Goal: Obtain resource: Download file/media

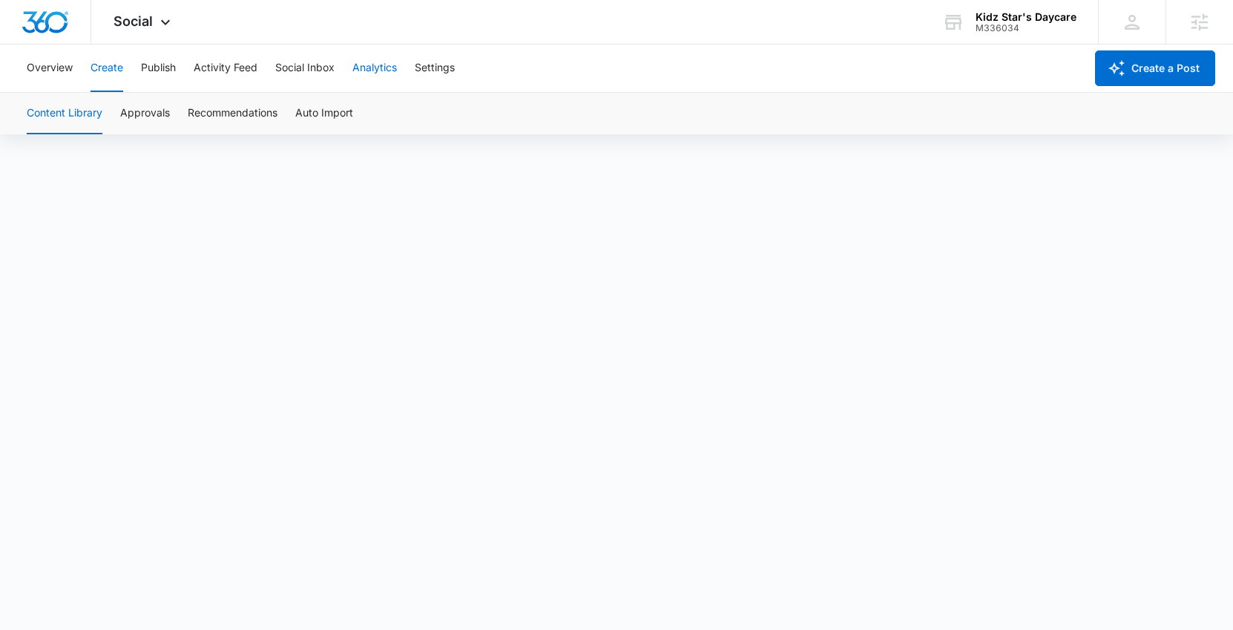
click at [384, 66] on button "Analytics" at bounding box center [374, 67] width 44 height 47
click at [384, 67] on button "Analytics" at bounding box center [374, 67] width 44 height 47
click at [1042, 23] on div "M336034" at bounding box center [1025, 28] width 101 height 10
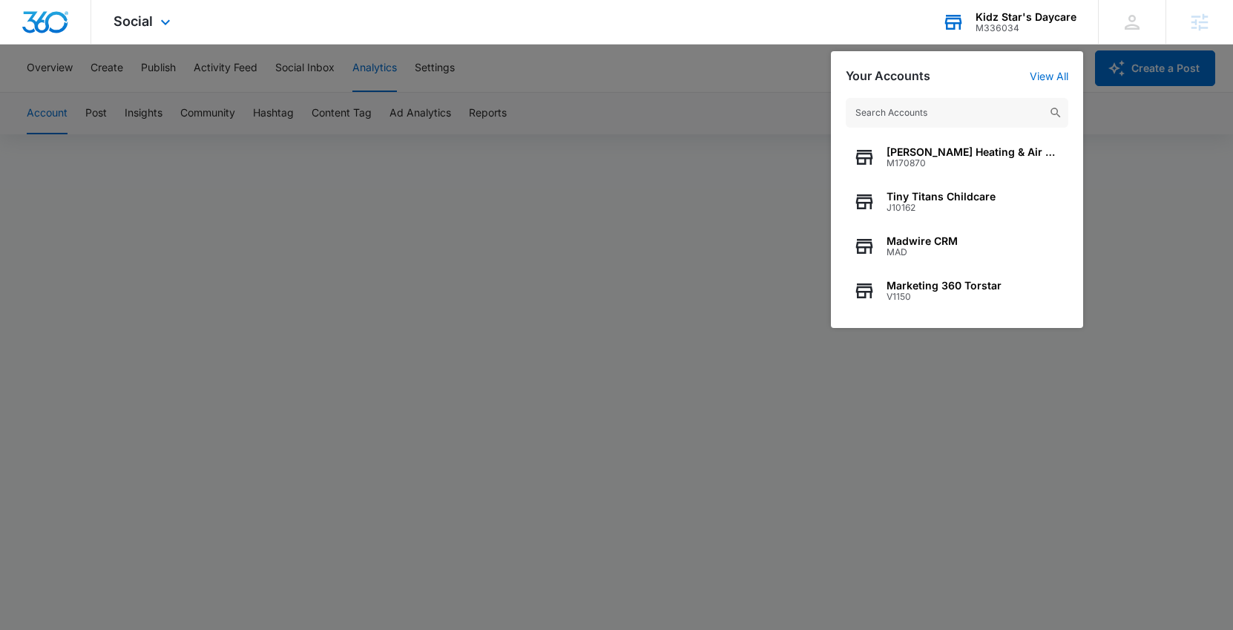
click at [911, 120] on input "text" at bounding box center [956, 113] width 222 height 30
type input "g"
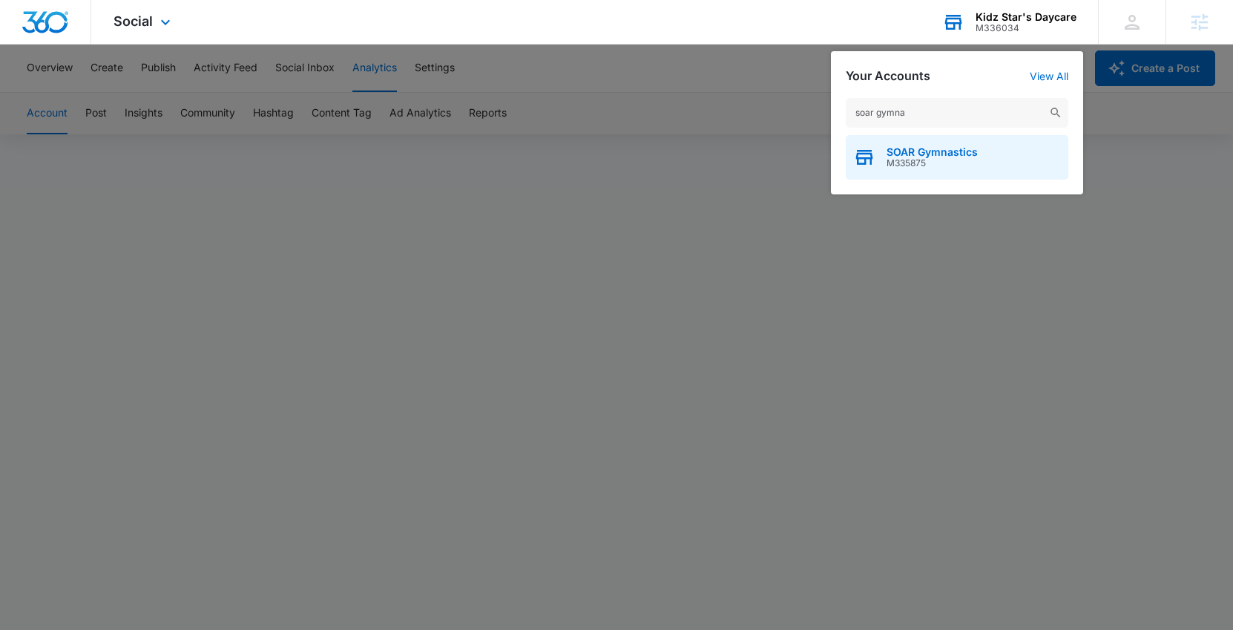
type input "soar gymna"
click at [918, 165] on span "M335875" at bounding box center [931, 163] width 91 height 10
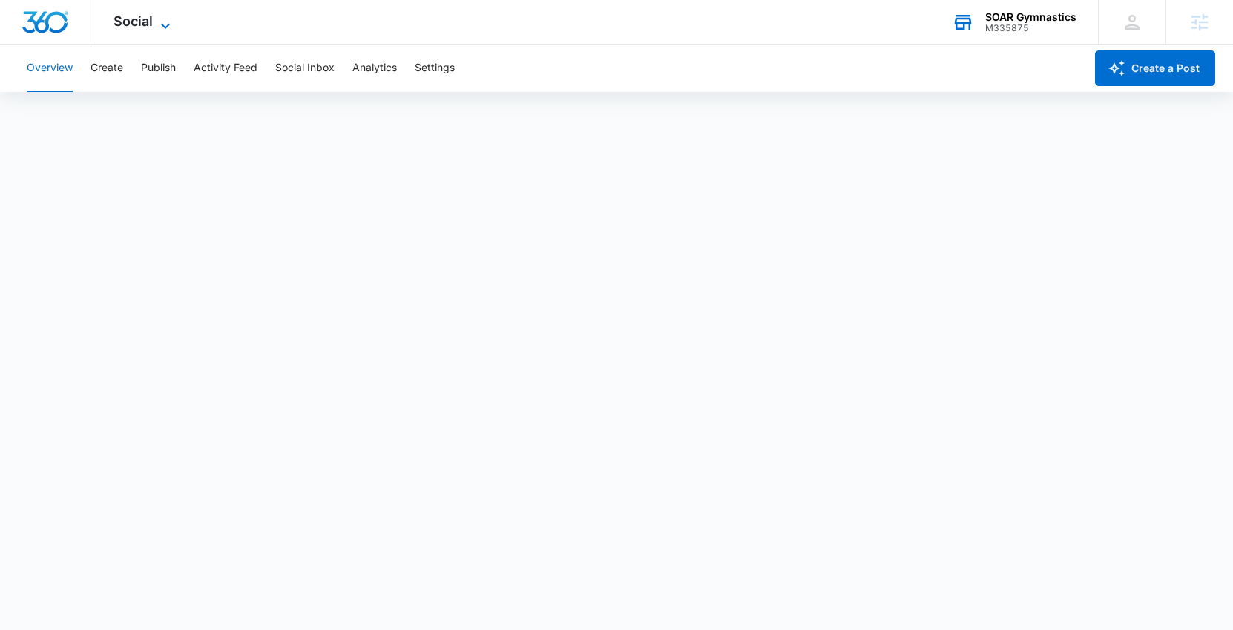
click at [161, 20] on icon at bounding box center [165, 26] width 18 height 18
click at [166, 22] on icon at bounding box center [165, 26] width 18 height 18
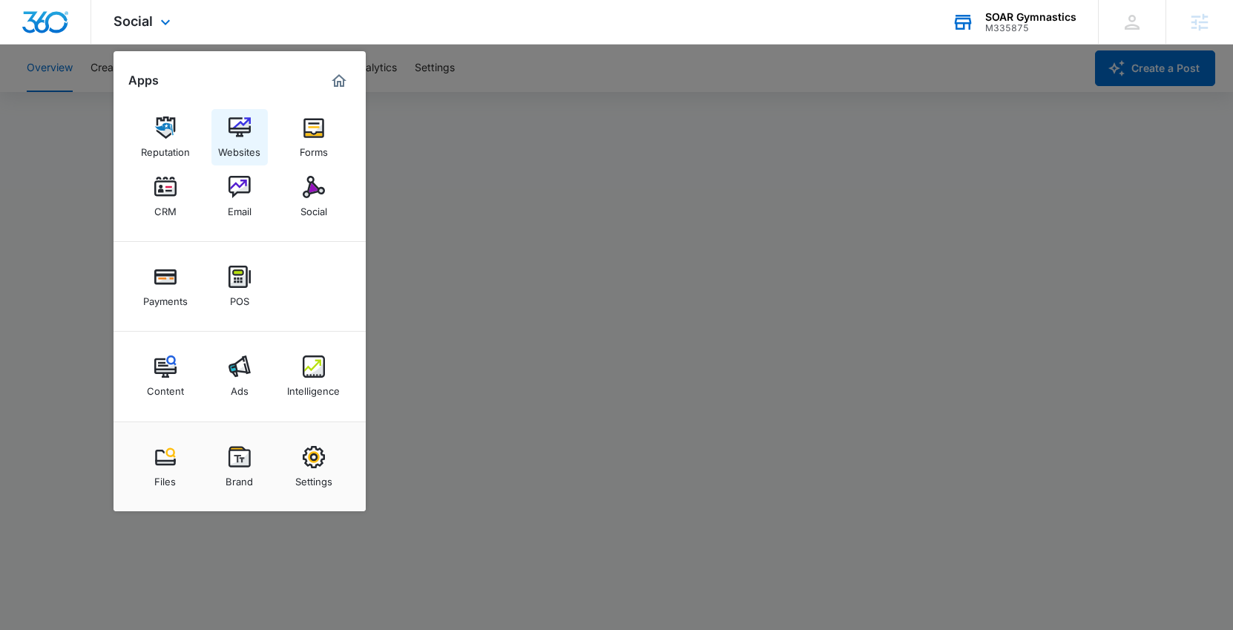
click at [244, 123] on img at bounding box center [239, 127] width 22 height 22
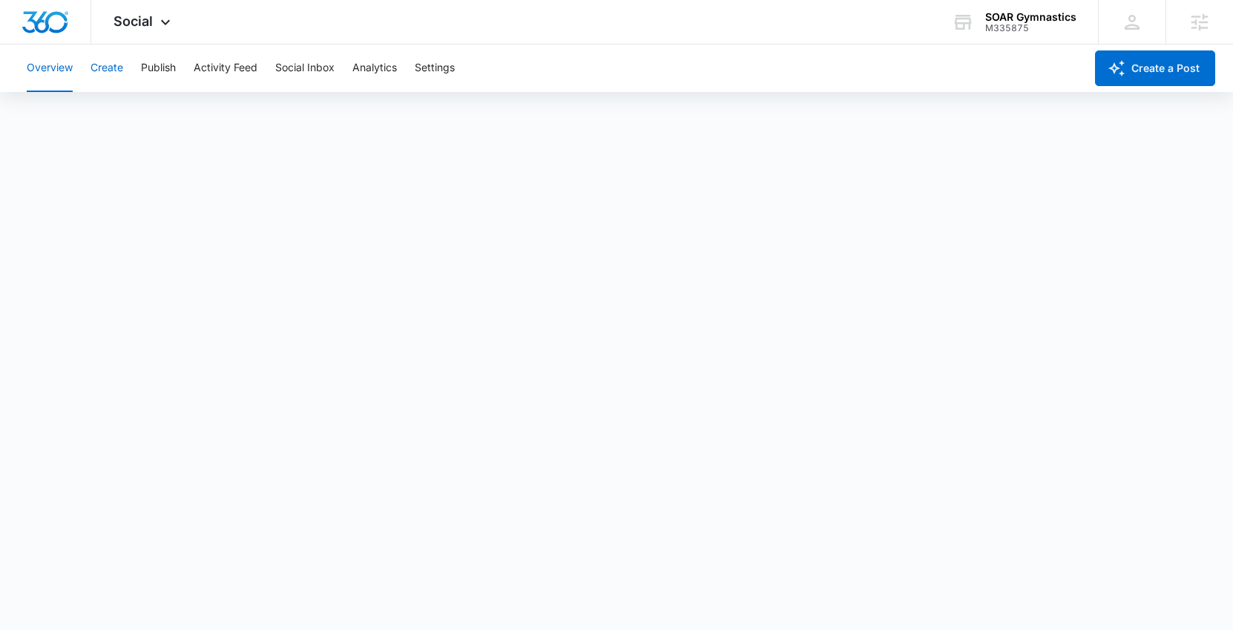
click at [110, 66] on button "Create" at bounding box center [106, 67] width 33 height 47
click at [156, 28] on icon at bounding box center [165, 26] width 18 height 18
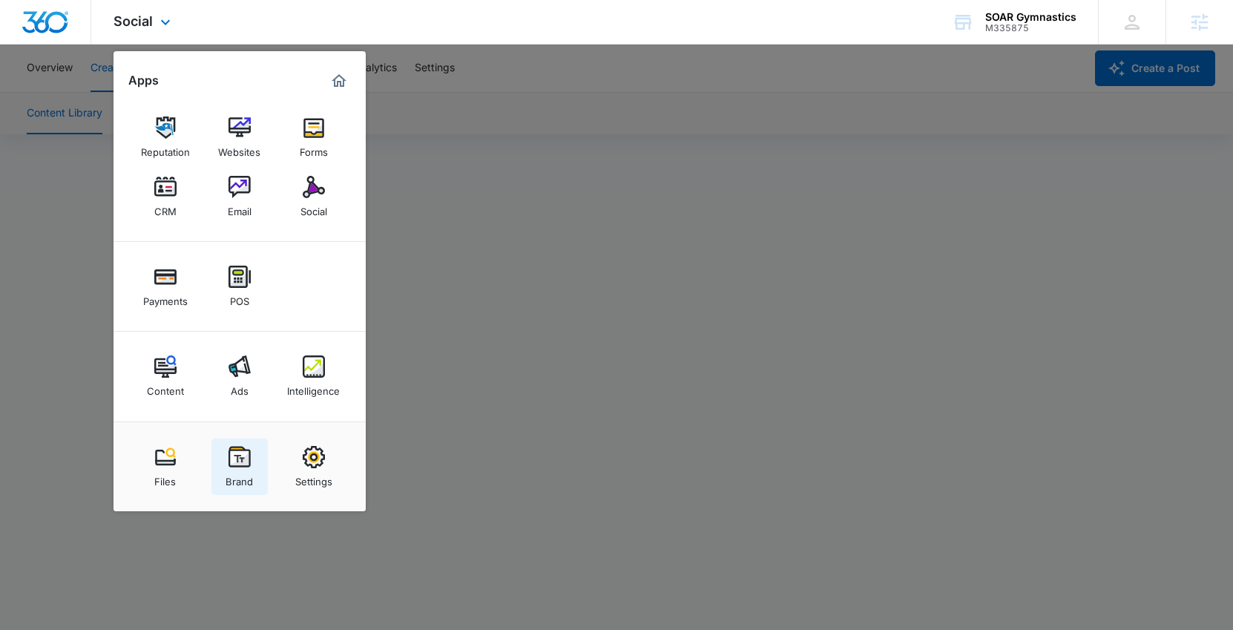
click at [241, 454] on img at bounding box center [239, 457] width 22 height 22
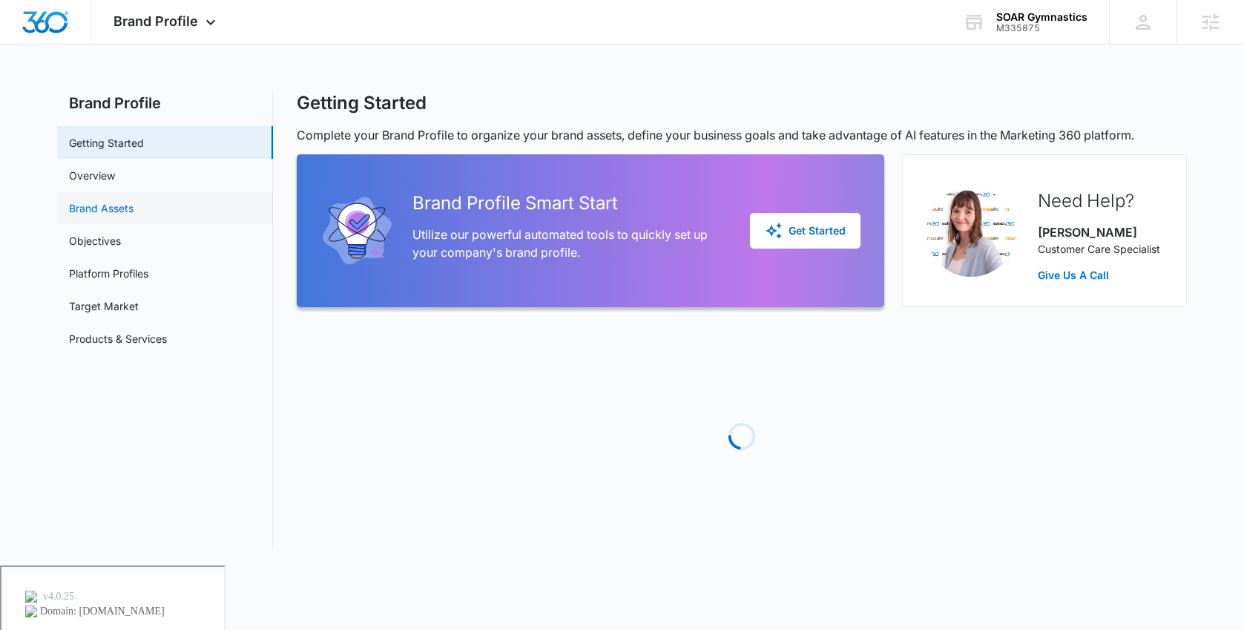
click at [108, 204] on link "Brand Assets" at bounding box center [101, 208] width 65 height 16
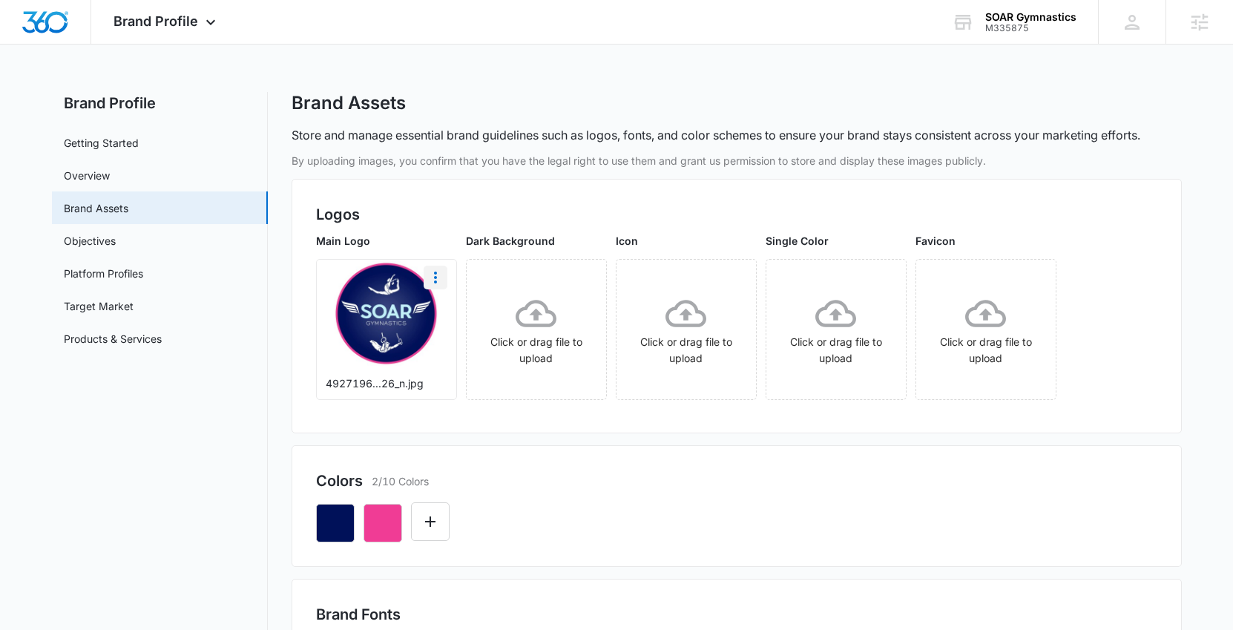
click at [435, 286] on icon "More" at bounding box center [435, 277] width 18 height 18
click at [450, 323] on div "Download" at bounding box center [466, 319] width 48 height 10
click at [188, 25] on span "Brand Profile" at bounding box center [155, 21] width 85 height 16
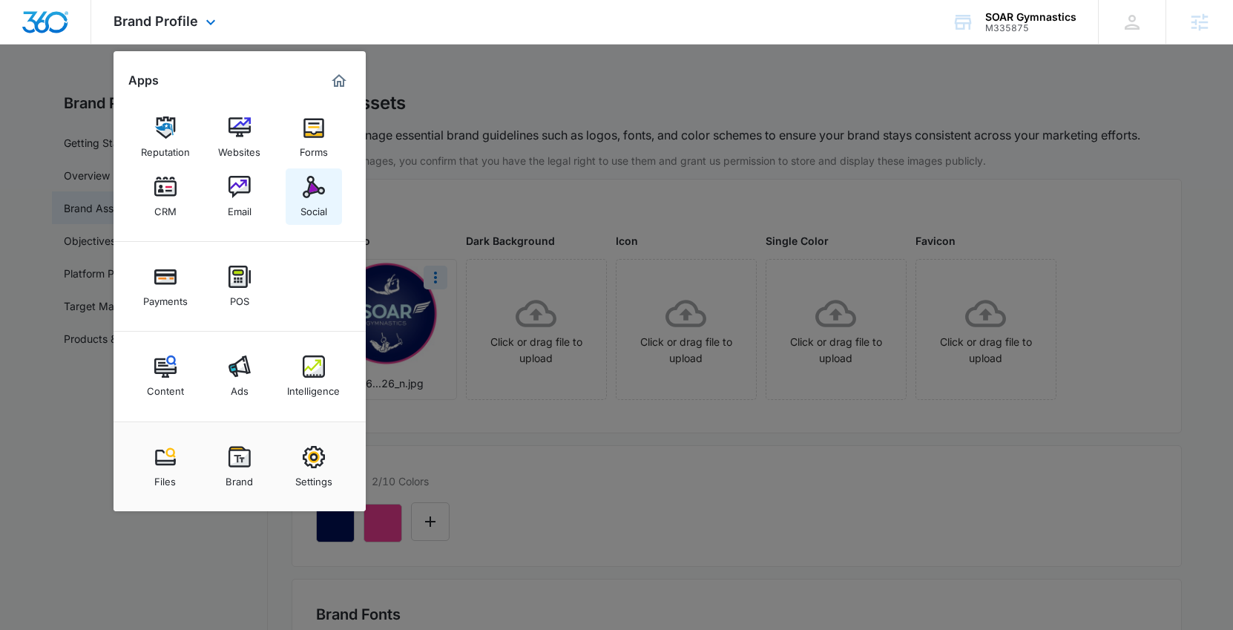
click at [306, 182] on img at bounding box center [314, 187] width 22 height 22
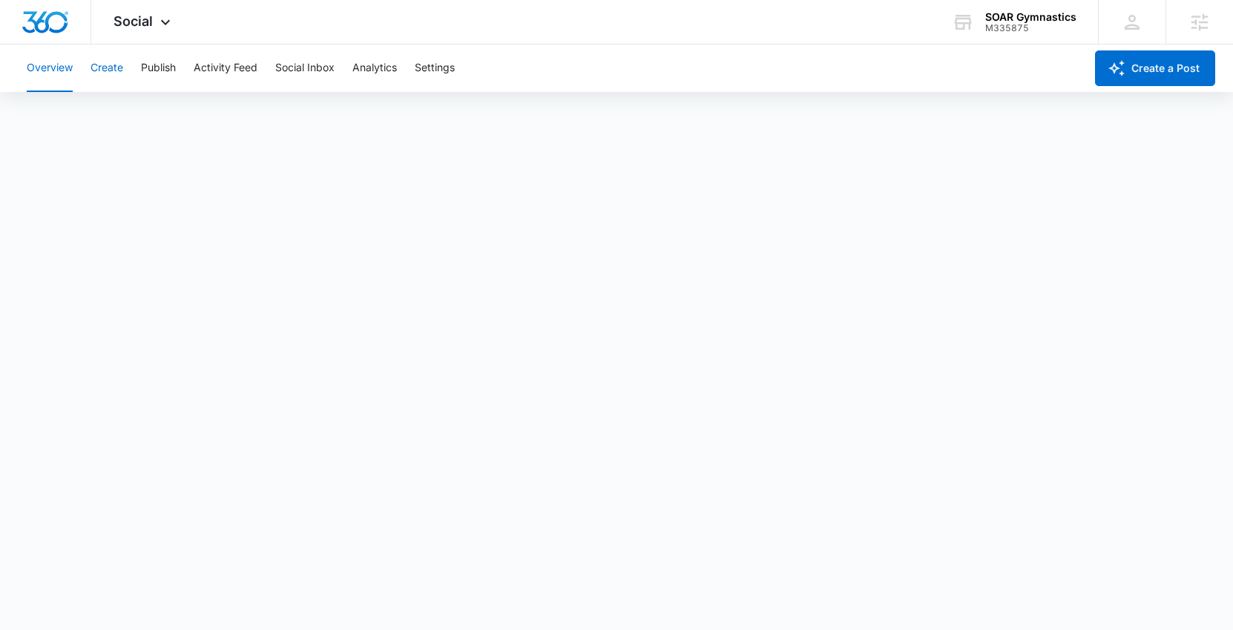
click at [108, 68] on button "Create" at bounding box center [106, 67] width 33 height 47
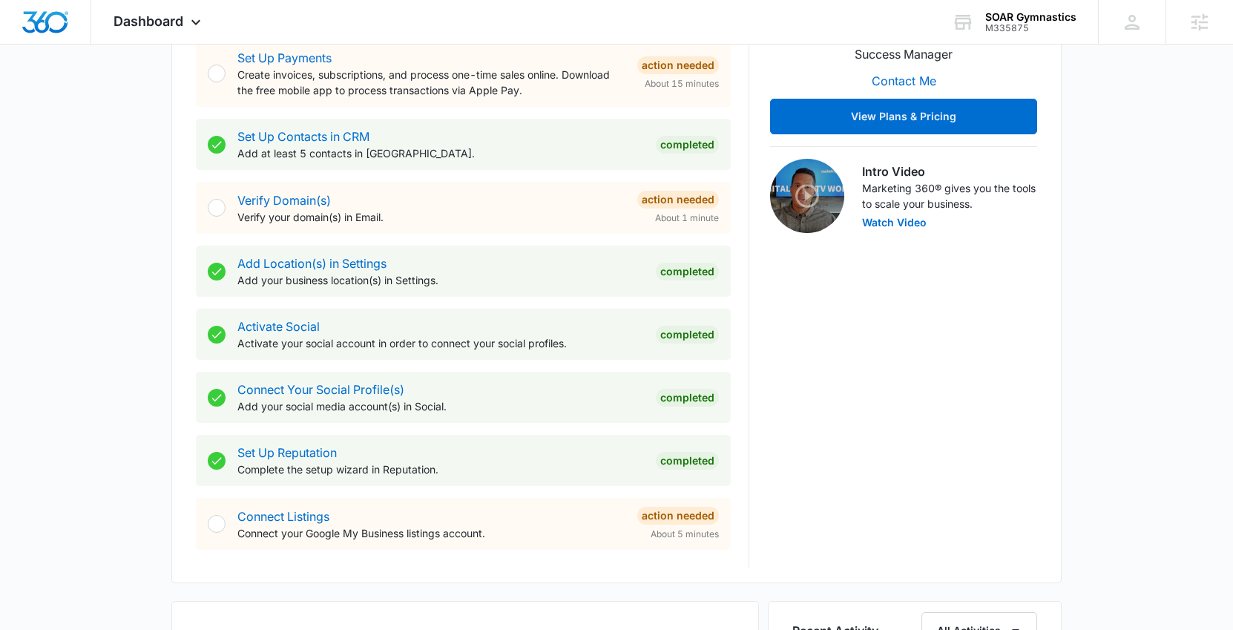
scroll to position [366, 0]
click at [535, 199] on div "Verify Domain(s) Verify your domain(s) in Email." at bounding box center [431, 208] width 388 height 33
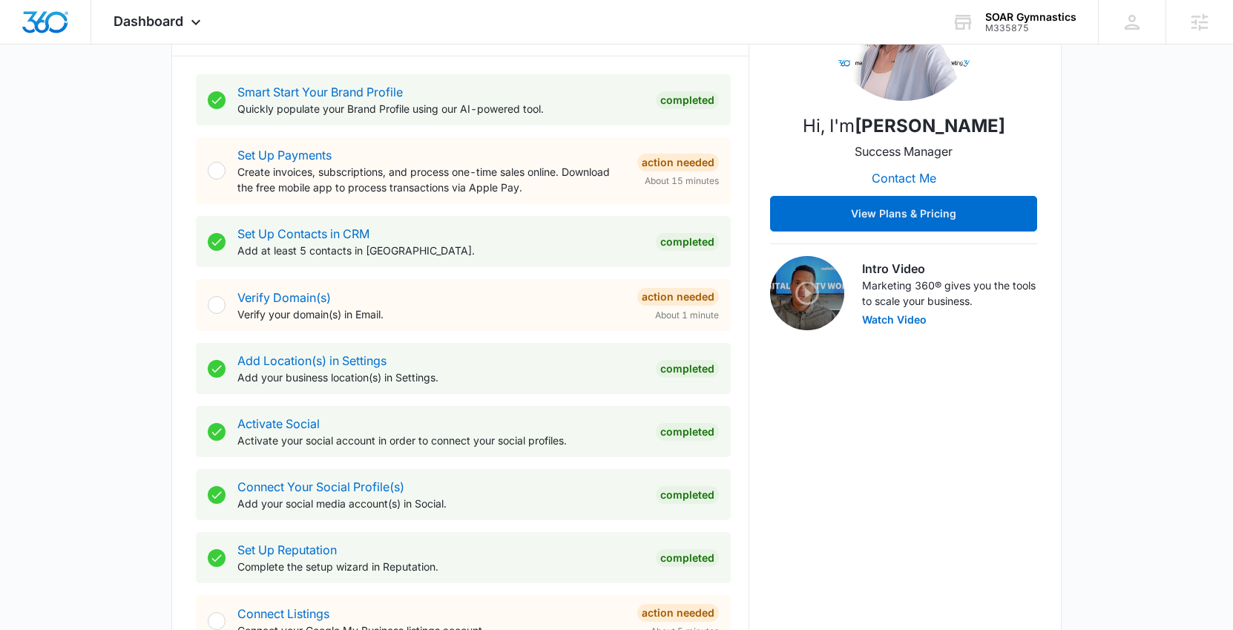
scroll to position [254, 0]
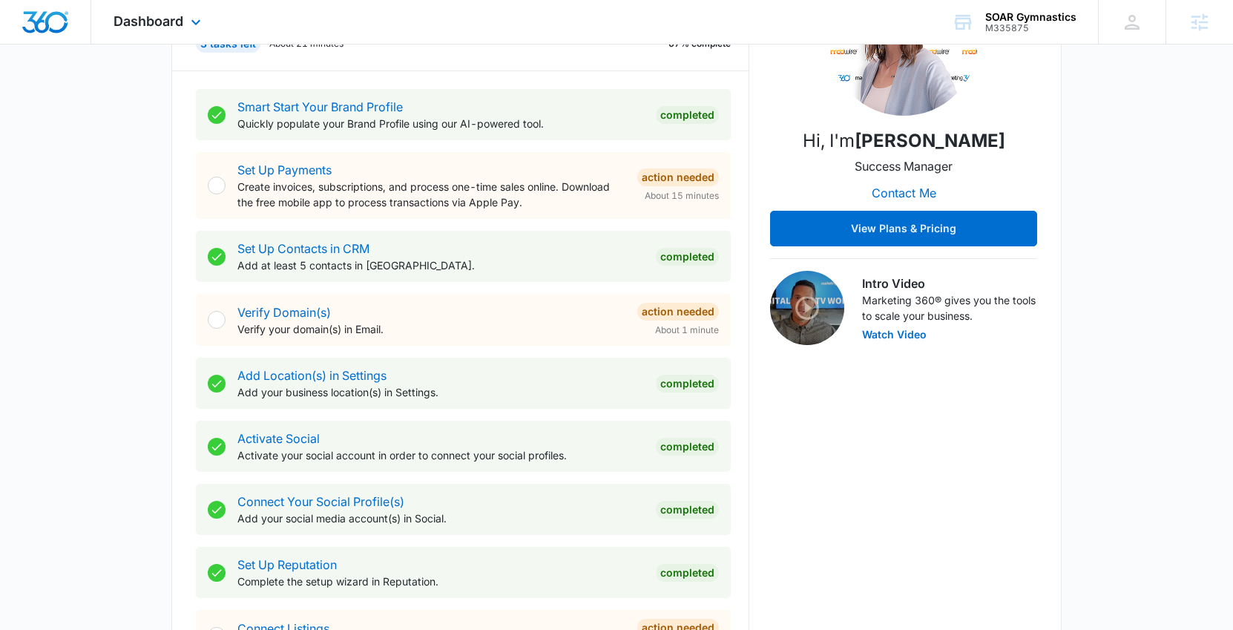
click at [186, 18] on div "Dashboard Apps Reputation Websites Forms CRM Email Social Payments POS Content …" at bounding box center [159, 22] width 136 height 44
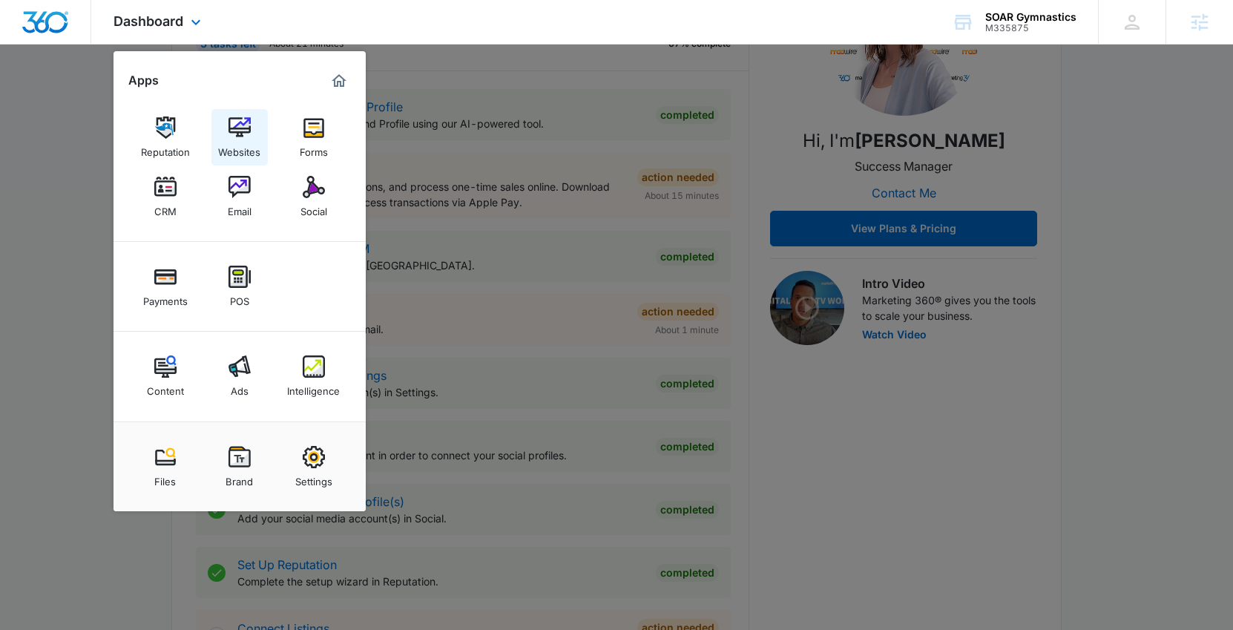
click at [232, 118] on img at bounding box center [239, 127] width 22 height 22
